Goal: Task Accomplishment & Management: Use online tool/utility

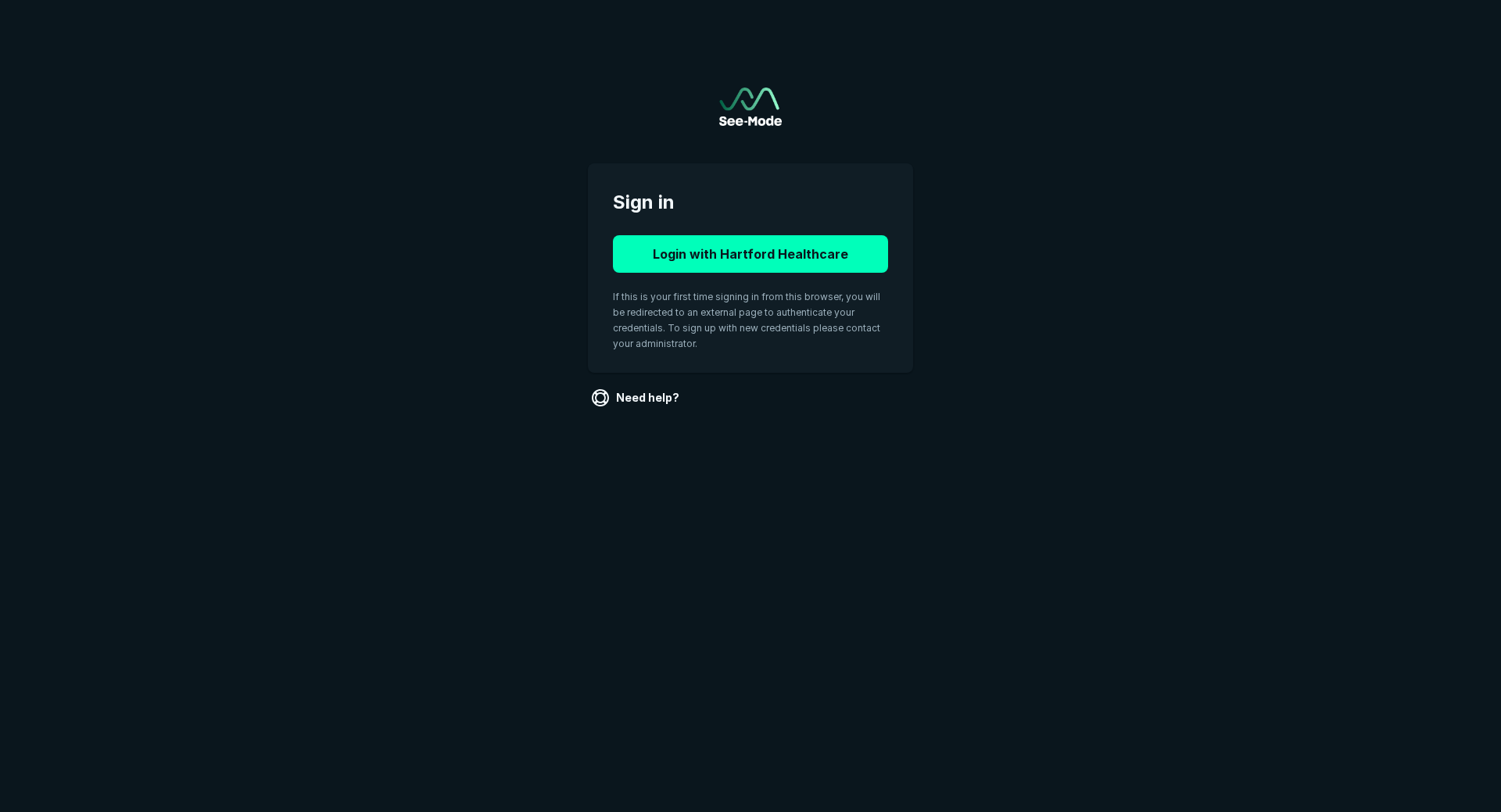
drag, startPoint x: 1373, startPoint y: 0, endPoint x: 1070, endPoint y: 146, distance: 336.3
click at [1070, 146] on main "Sign in Login with Hartford Healthcare If this is your first time signing in fr…" at bounding box center [750, 233] width 1501 height 467
click at [745, 262] on button "Login with Hartford Healthcare" at bounding box center [750, 254] width 275 height 38
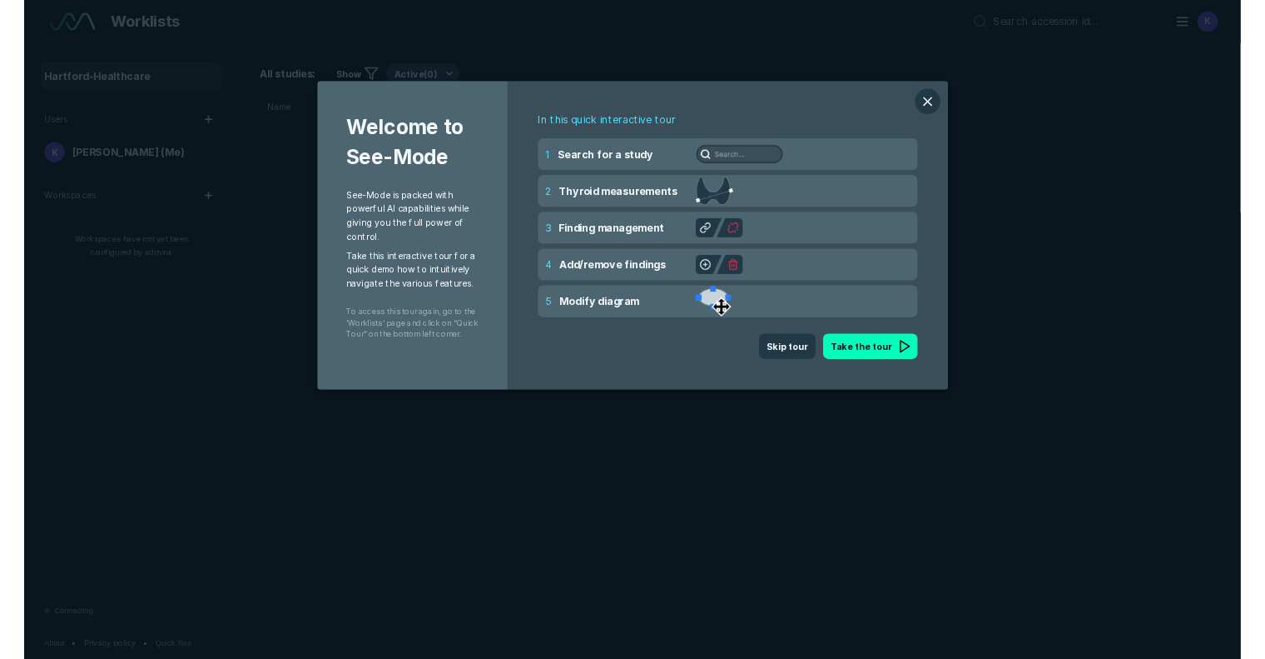
scroll to position [5742, 9332]
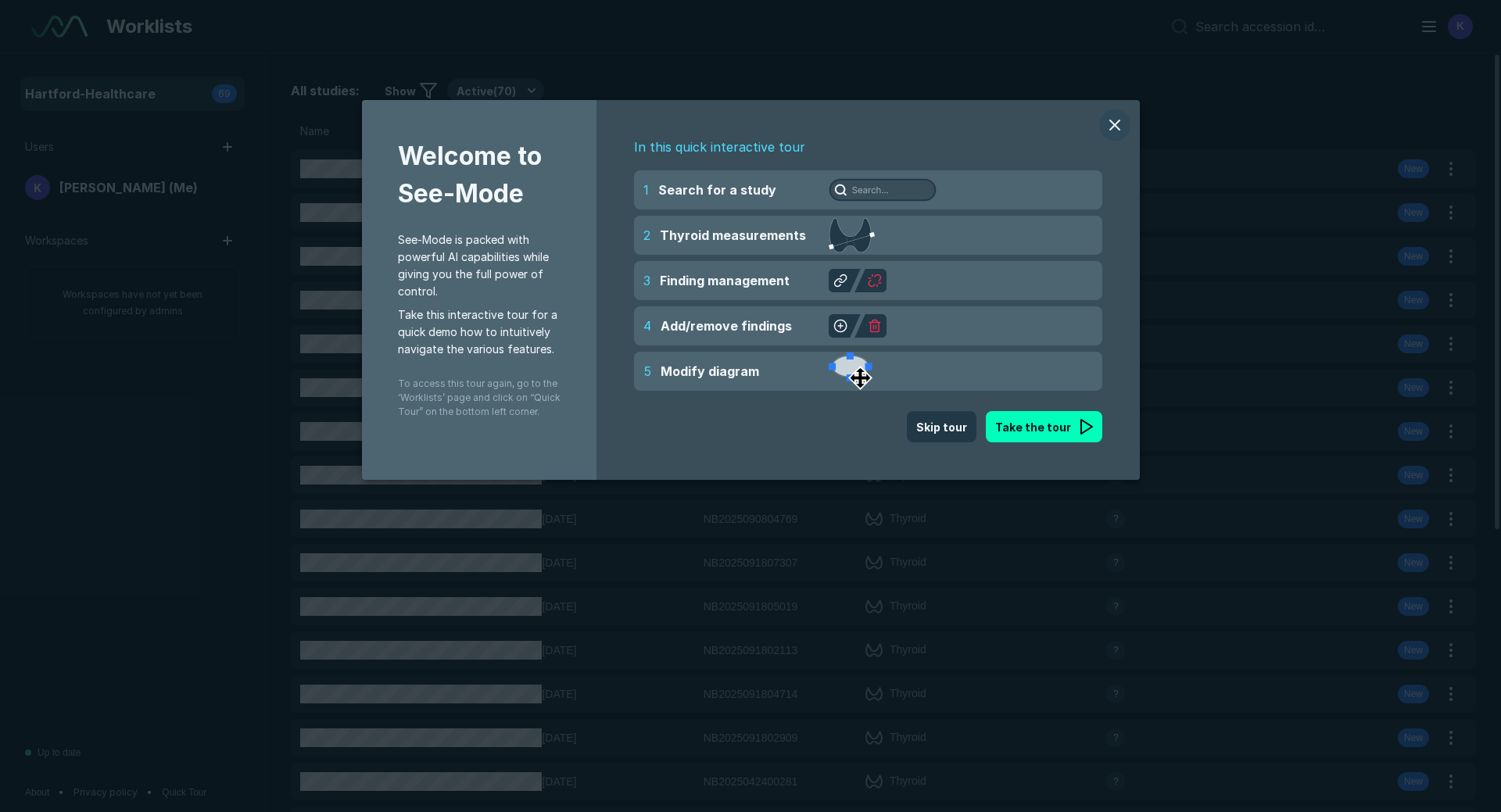
click at [1109, 113] on button "modal" at bounding box center [1115, 125] width 31 height 31
